Goal: Ask a question

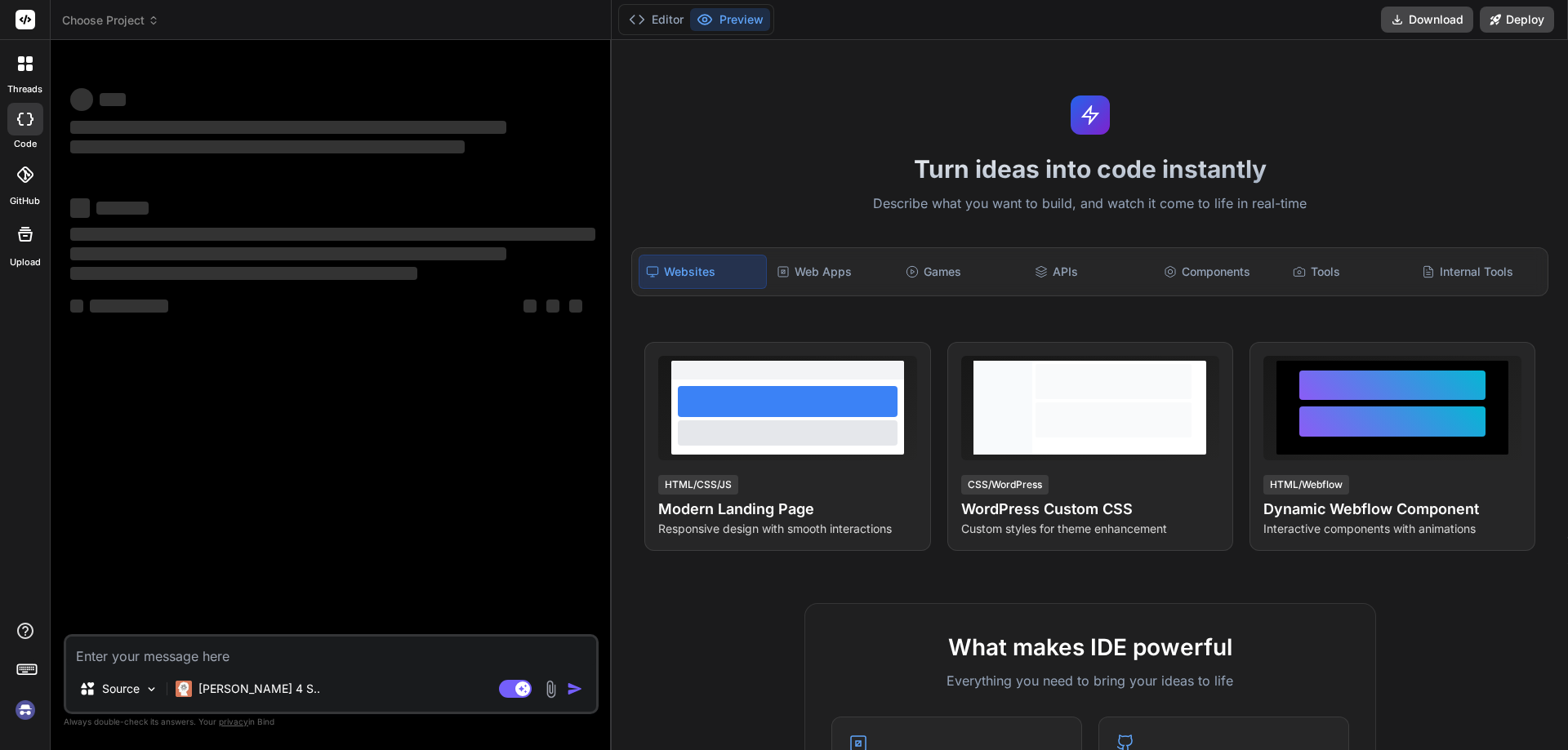
type textarea "x"
type textarea "h"
type textarea "x"
type textarea "hi"
type textarea "x"
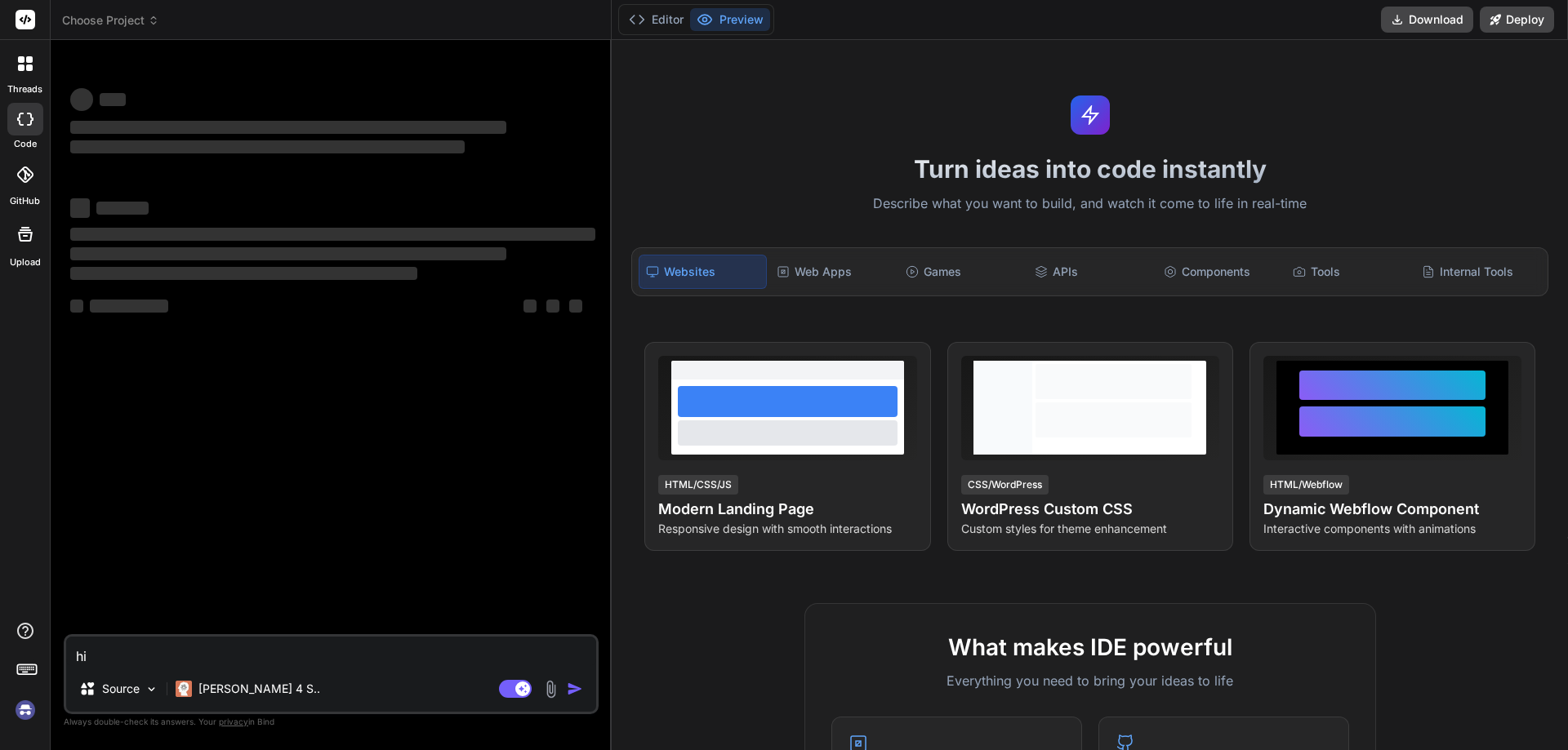
type textarea "hi"
type textarea "x"
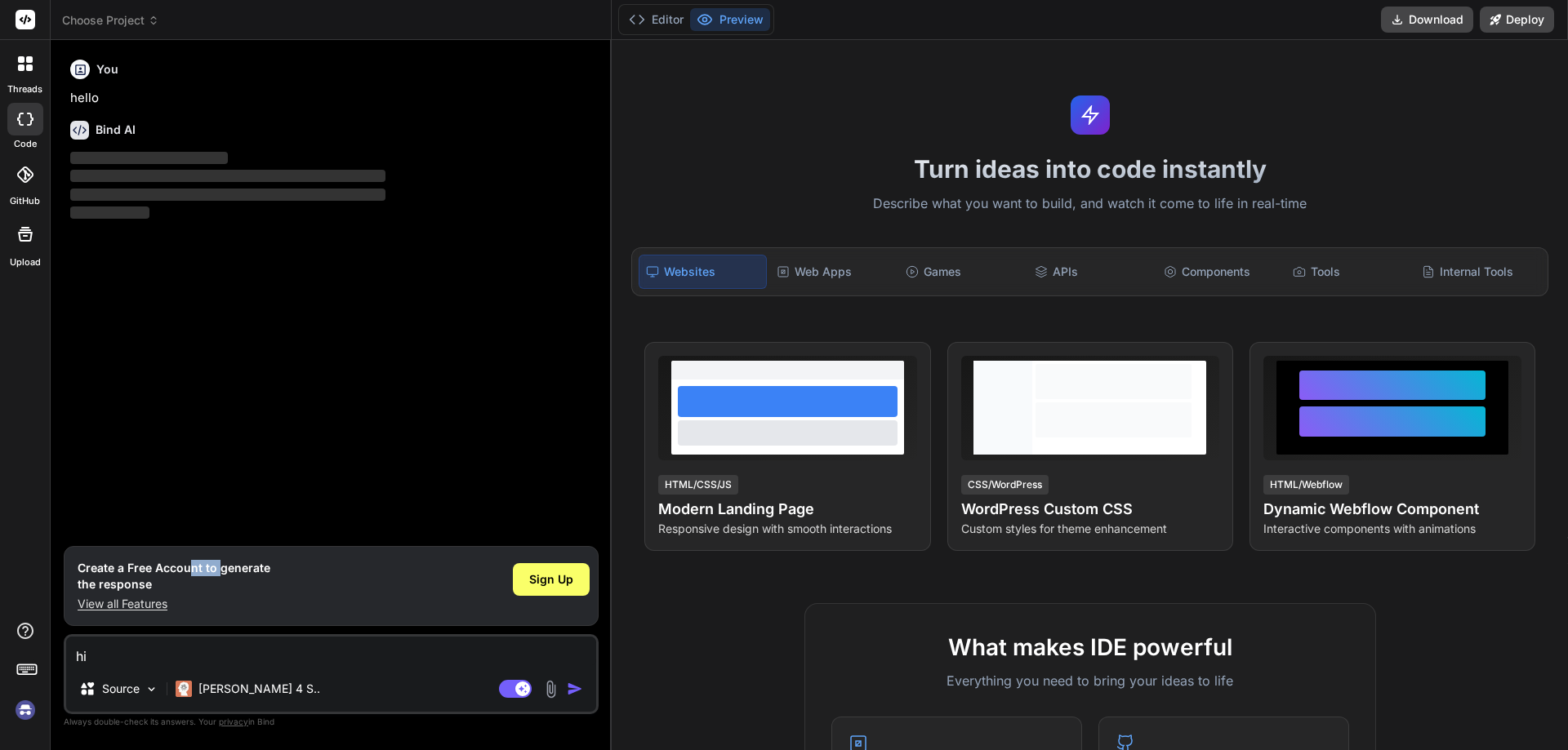
click at [219, 559] on h1 "Create a Free Account to generate the response" at bounding box center [174, 575] width 193 height 33
click at [220, 558] on div "Create a Free Account to generate the response View all Features Sign Up" at bounding box center [330, 586] width 535 height 80
click at [221, 558] on div "Create a Free Account to generate the response View all Features Sign Up" at bounding box center [330, 586] width 535 height 80
drag, startPoint x: 230, startPoint y: 478, endPoint x: 232, endPoint y: 462, distance: 16.1
click at [231, 468] on div "You hello Bind AI ‌ ‌ ‌ ‌" at bounding box center [332, 299] width 531 height 492
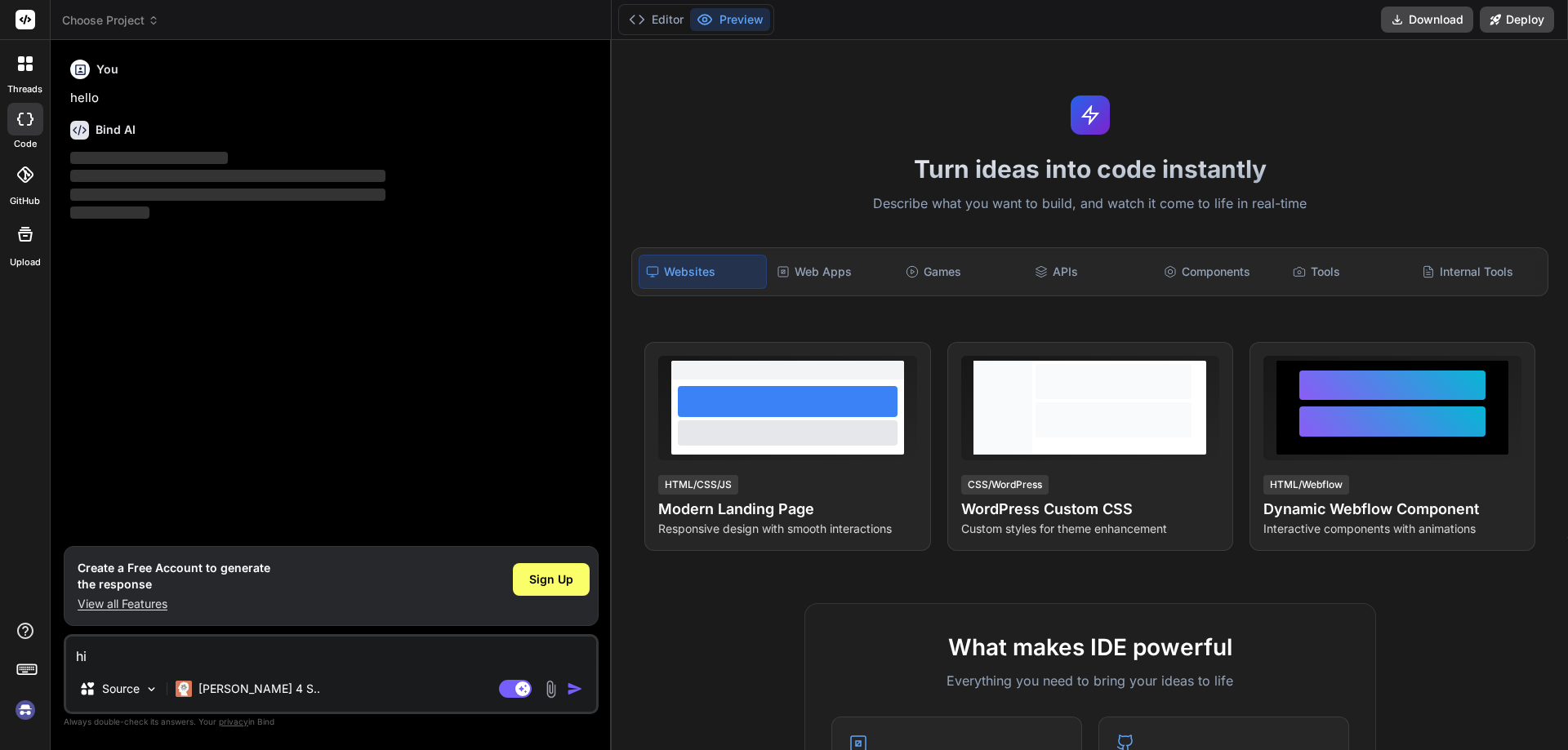
click at [234, 457] on div "You hello Bind AI ‌ ‌ ‌ ‌" at bounding box center [332, 299] width 531 height 492
